Goal: Information Seeking & Learning: Learn about a topic

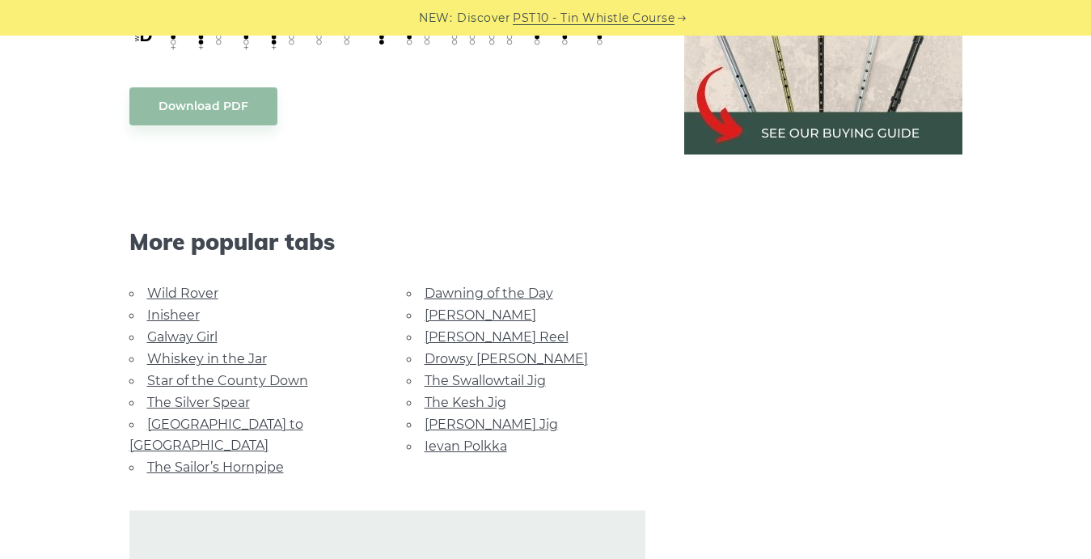
scroll to position [944, 0]
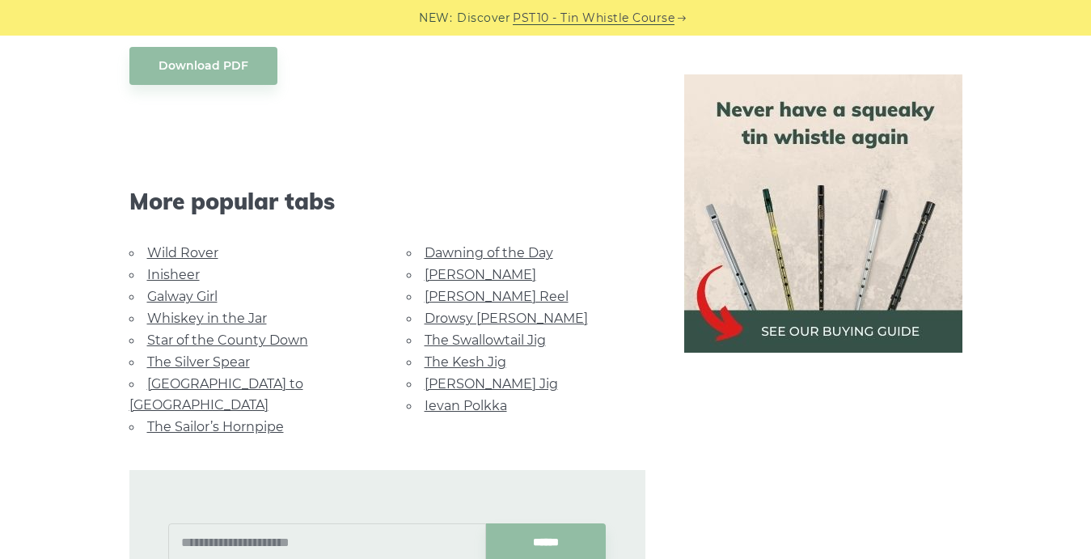
click at [184, 267] on link "Inisheer" at bounding box center [173, 274] width 53 height 15
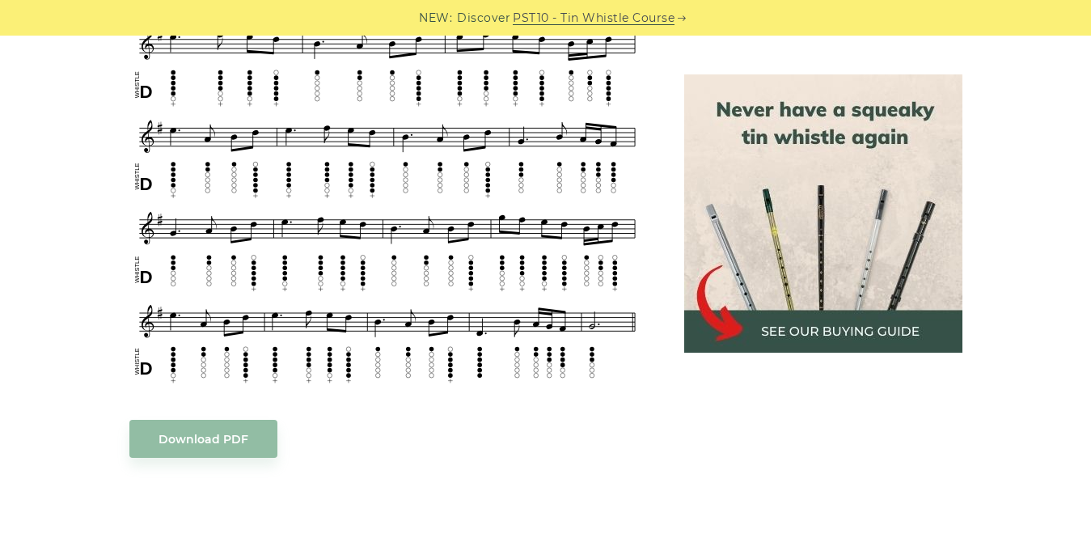
scroll to position [741, 0]
